Goal: Check status: Check status

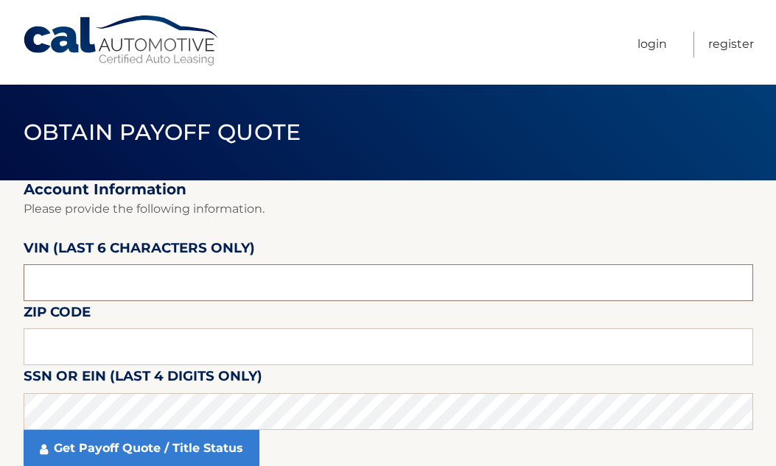
click at [132, 288] on input "text" at bounding box center [388, 282] width 729 height 37
type input "704432"
click at [114, 355] on input "text" at bounding box center [388, 346] width 729 height 37
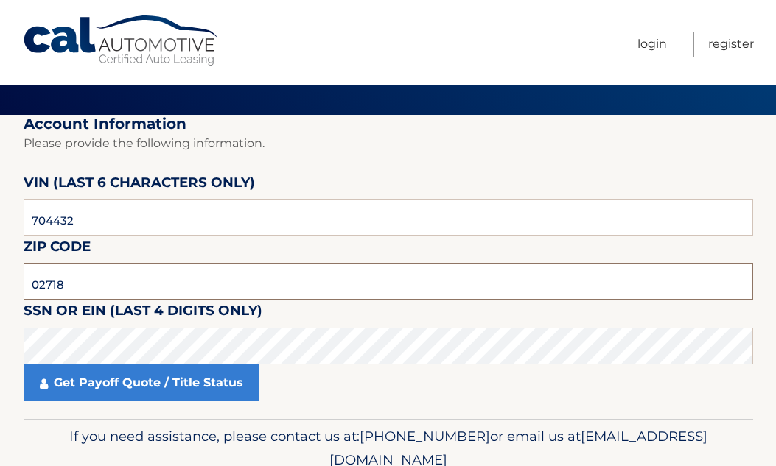
scroll to position [130, 0]
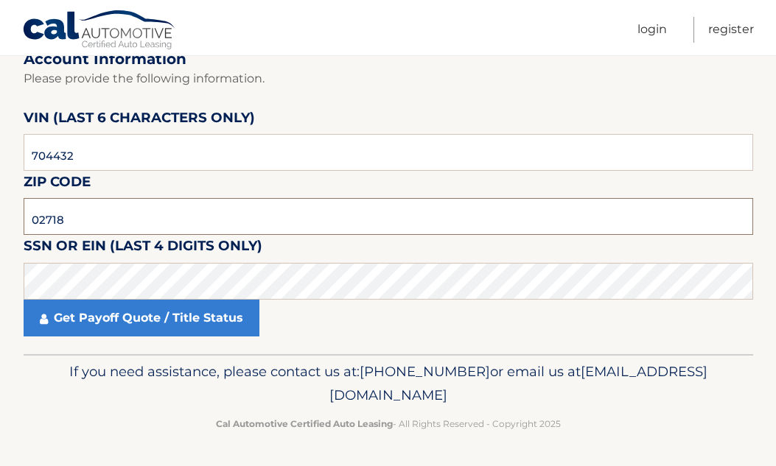
type input "02718"
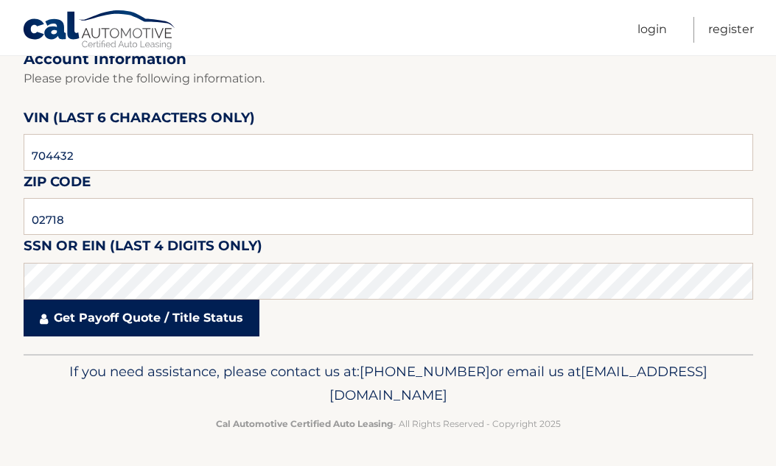
click at [142, 322] on link "Get Payoff Quote / Title Status" at bounding box center [142, 318] width 236 height 37
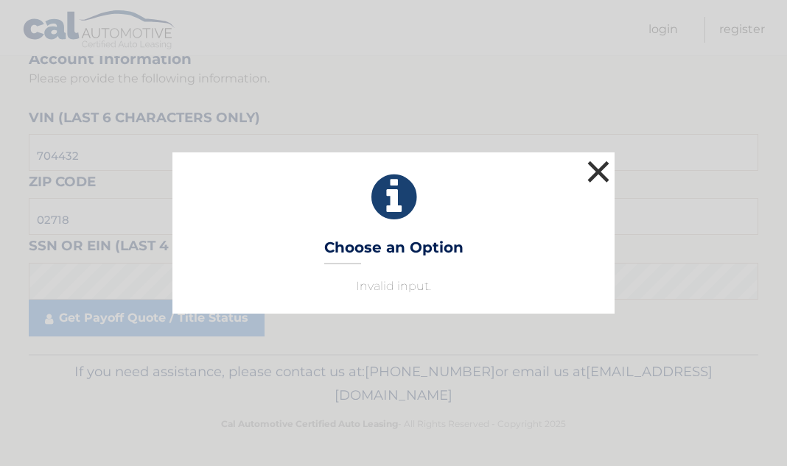
click at [597, 172] on button "×" at bounding box center [597, 171] width 29 height 29
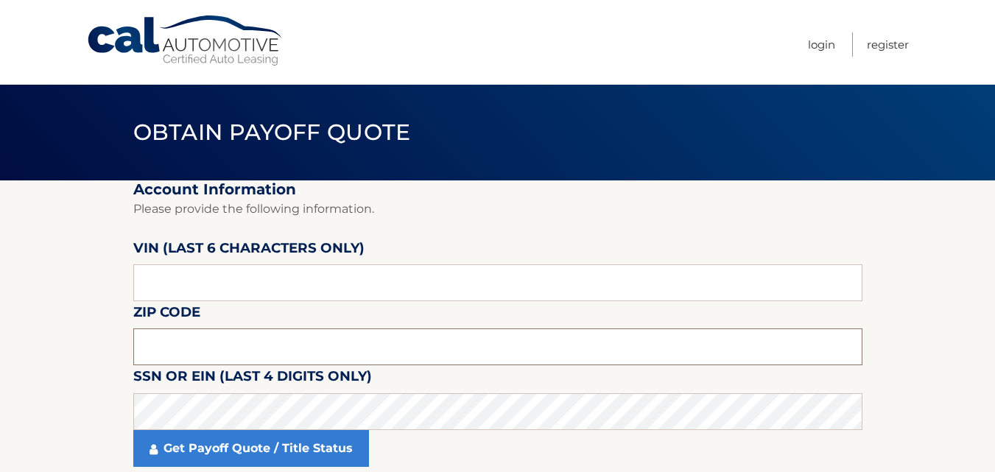
click at [200, 355] on input "text" at bounding box center [497, 346] width 729 height 37
type input "02718"
click at [236, 286] on input "text" at bounding box center [497, 282] width 729 height 37
type input "704432"
click button "For Originating Dealer" at bounding box center [0, 0] width 0 height 0
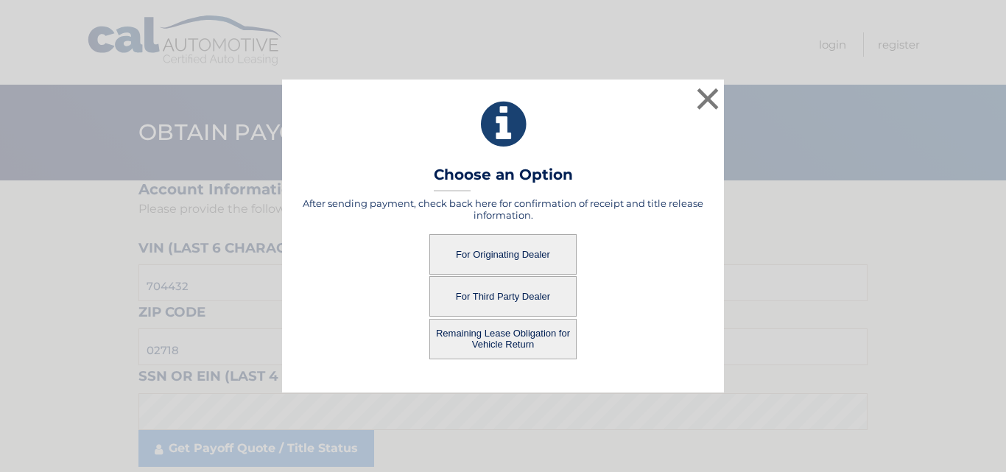
click at [509, 257] on button "For Originating Dealer" at bounding box center [502, 254] width 147 height 41
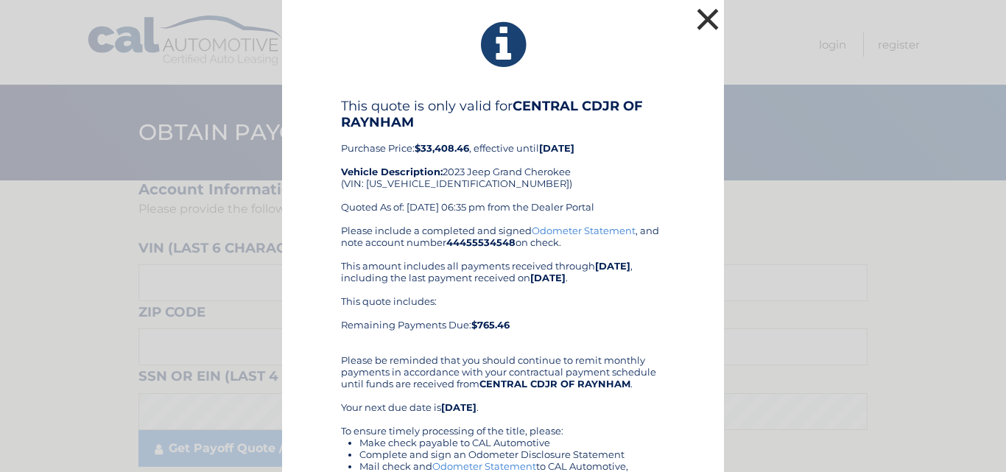
click at [703, 15] on button "×" at bounding box center [707, 18] width 29 height 29
